Goal: Task Accomplishment & Management: Manage account settings

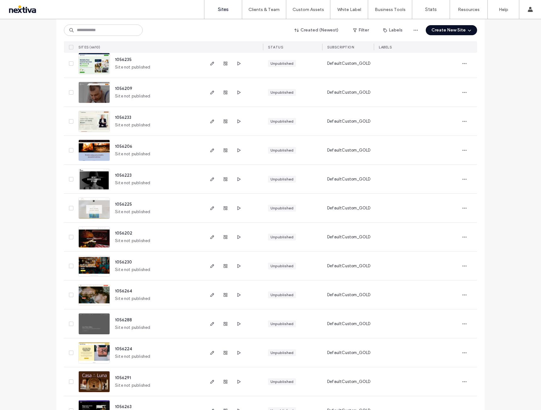
scroll to position [1007, 0]
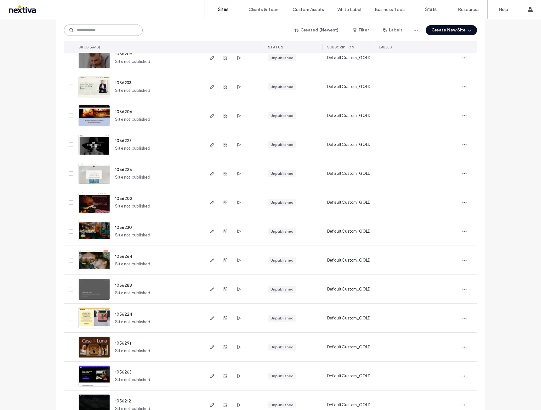
click at [95, 25] on input at bounding box center [103, 30] width 79 height 11
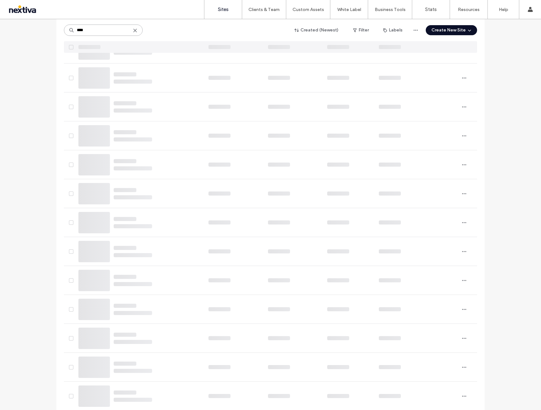
scroll to position [0, 0]
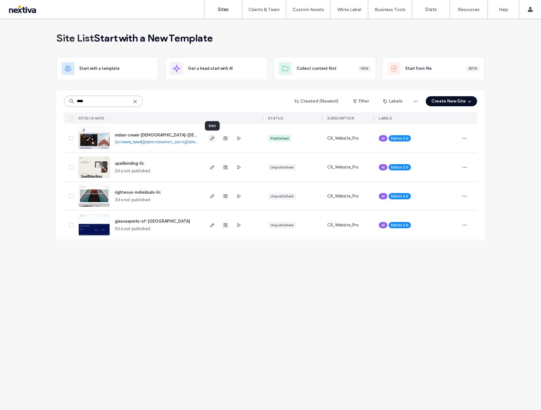
type input "****"
click at [209, 139] on span "button" at bounding box center [212, 139] width 8 height 8
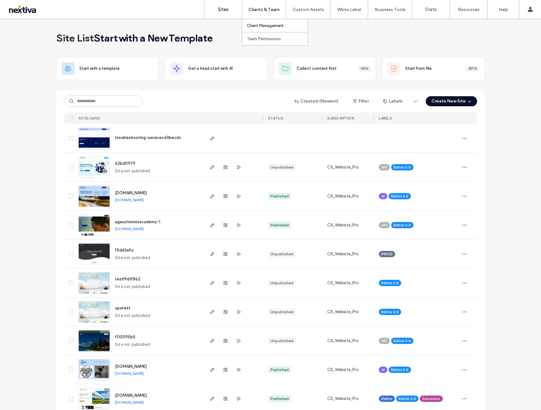
drag, startPoint x: 0, startPoint y: 0, endPoint x: 254, endPoint y: 28, distance: 255.9
click at [254, 28] on label "Client Management" at bounding box center [265, 25] width 37 height 5
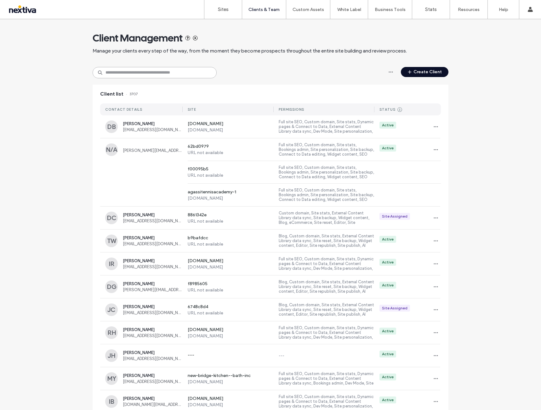
click at [125, 74] on input at bounding box center [155, 72] width 124 height 11
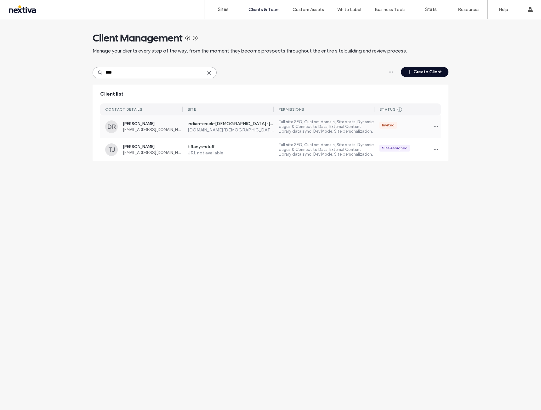
type input "****"
click at [217, 124] on label "indian-creek-[DEMOGRAPHIC_DATA]-[DEMOGRAPHIC_DATA]" at bounding box center [231, 124] width 86 height 6
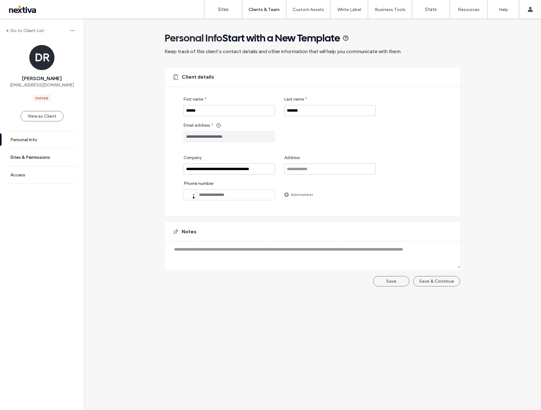
click at [33, 154] on link "Sites & Permissions" at bounding box center [42, 157] width 84 height 17
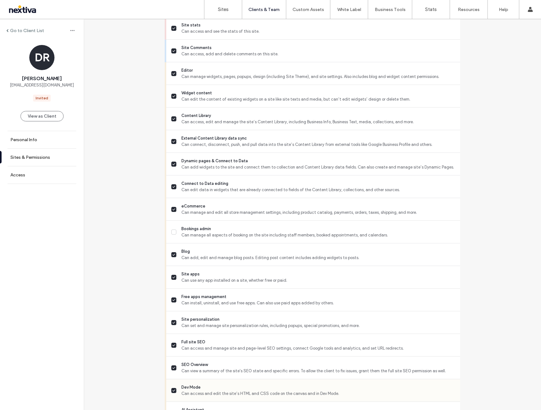
scroll to position [386, 0]
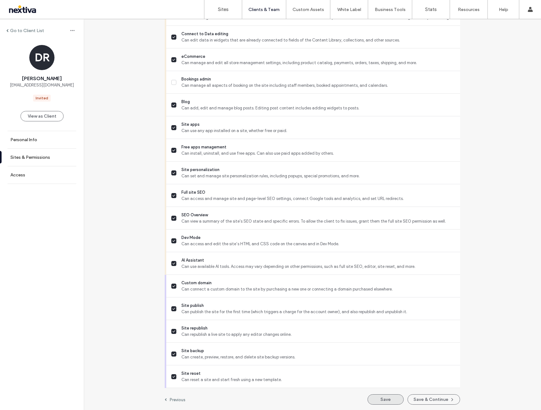
click at [378, 399] on button "Save" at bounding box center [385, 400] width 36 height 10
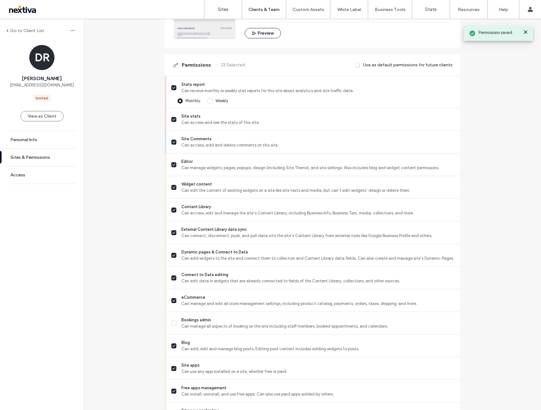
scroll to position [0, 0]
